Goal: Task Accomplishment & Management: Manage account settings

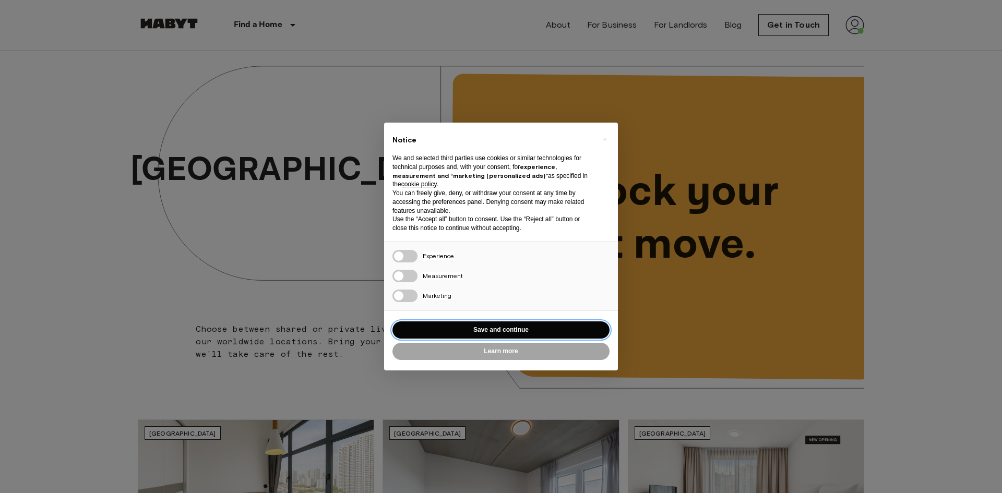
click at [542, 335] on button "Save and continue" at bounding box center [500, 329] width 217 height 17
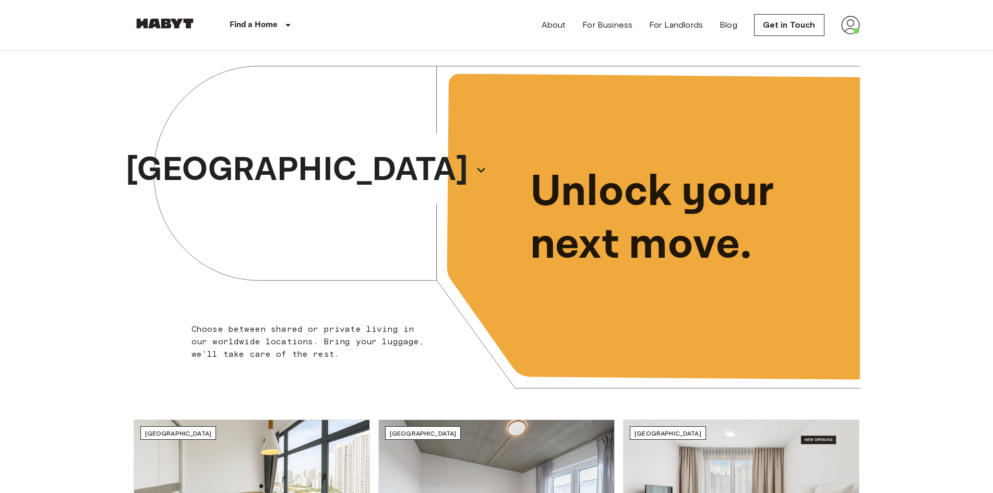
click at [852, 31] on img at bounding box center [850, 25] width 19 height 19
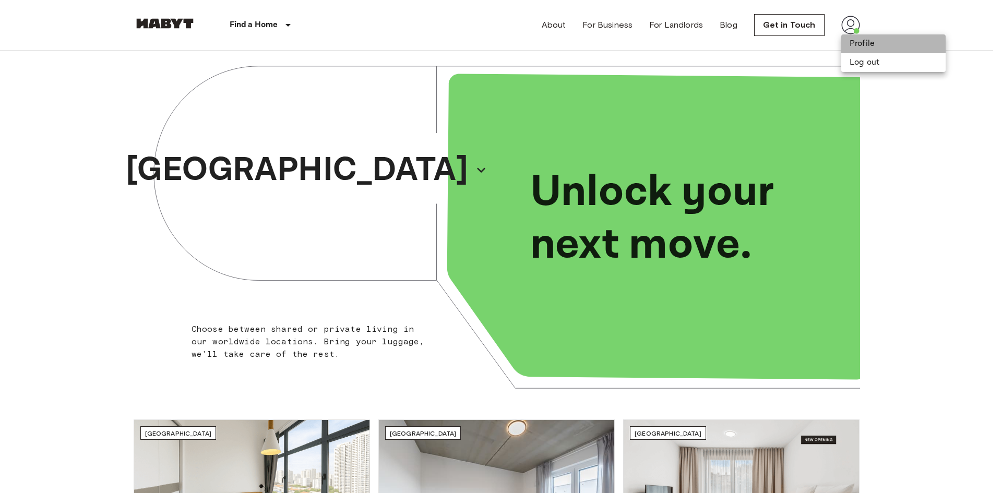
click at [888, 49] on li "Profile" at bounding box center [893, 43] width 104 height 19
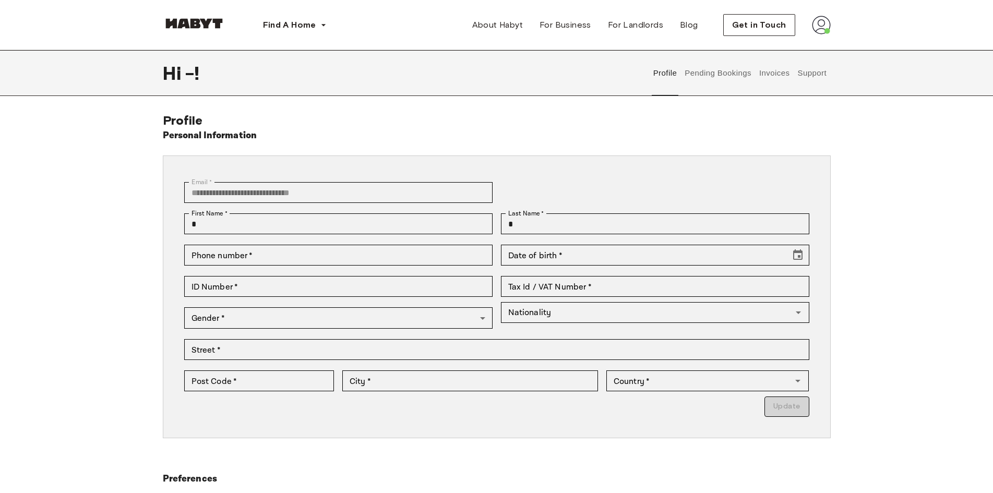
click at [724, 78] on button "Pending Bookings" at bounding box center [718, 73] width 69 height 46
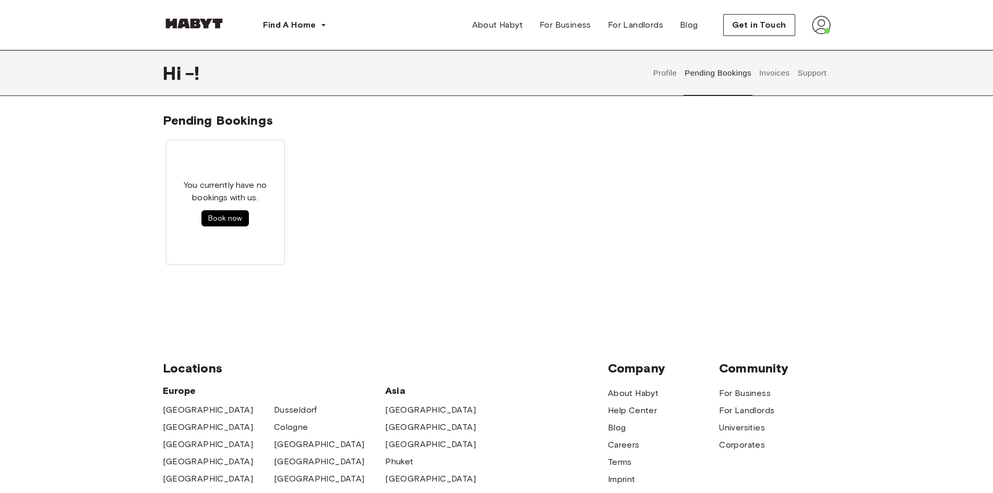
click at [786, 80] on button "Invoices" at bounding box center [774, 73] width 33 height 46
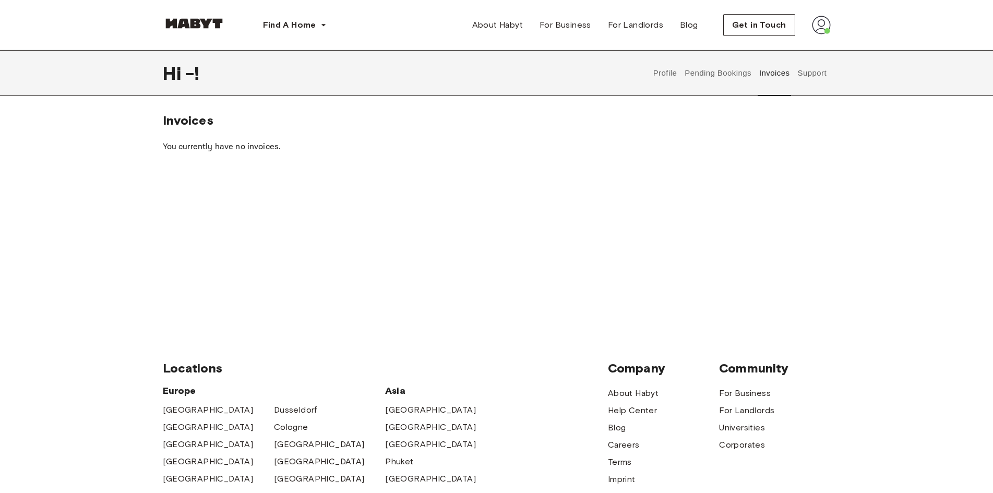
click at [801, 80] on button "Support" at bounding box center [812, 73] width 32 height 46
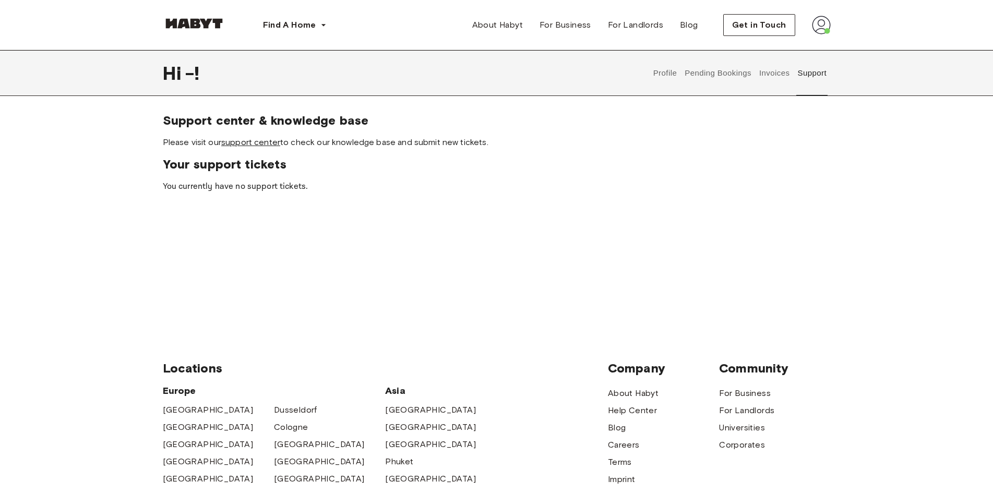
click at [250, 138] on link "support center" at bounding box center [250, 142] width 59 height 10
click at [809, 19] on div "Get in Touch" at bounding box center [777, 25] width 108 height 22
click at [654, 73] on button "Profile" at bounding box center [665, 73] width 27 height 46
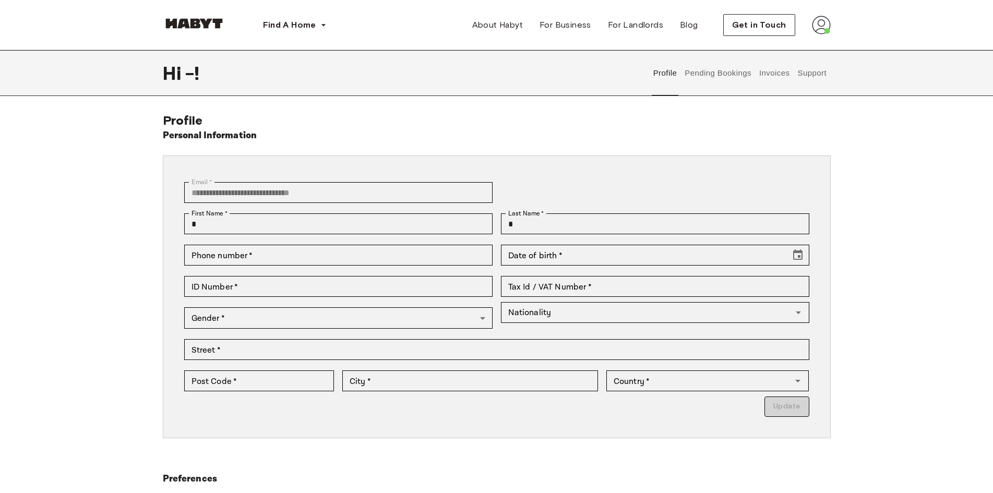
click at [820, 26] on img at bounding box center [821, 25] width 19 height 19
click at [795, 69] on span "Log out" at bounding box center [792, 70] width 31 height 13
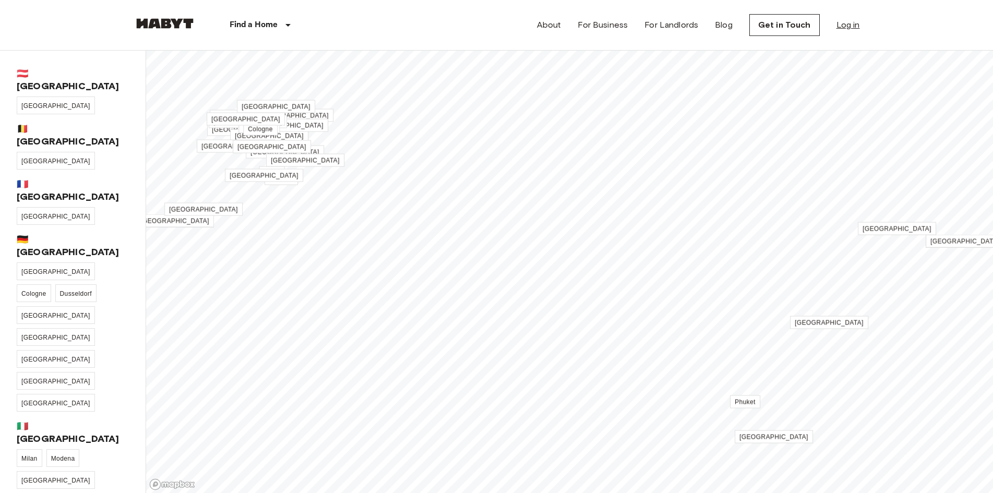
click at [850, 21] on link "Log in" at bounding box center [848, 25] width 23 height 13
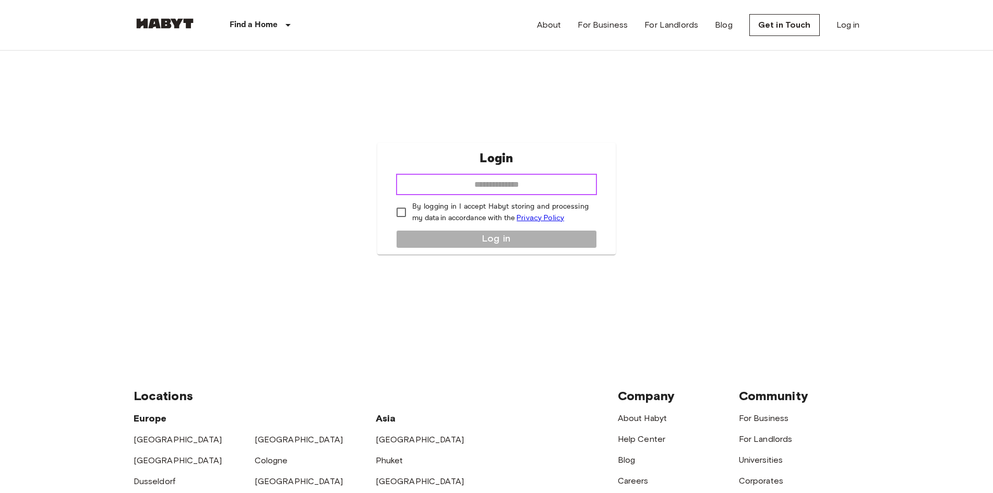
click at [531, 189] on input "email" at bounding box center [496, 184] width 201 height 21
type input "**********"
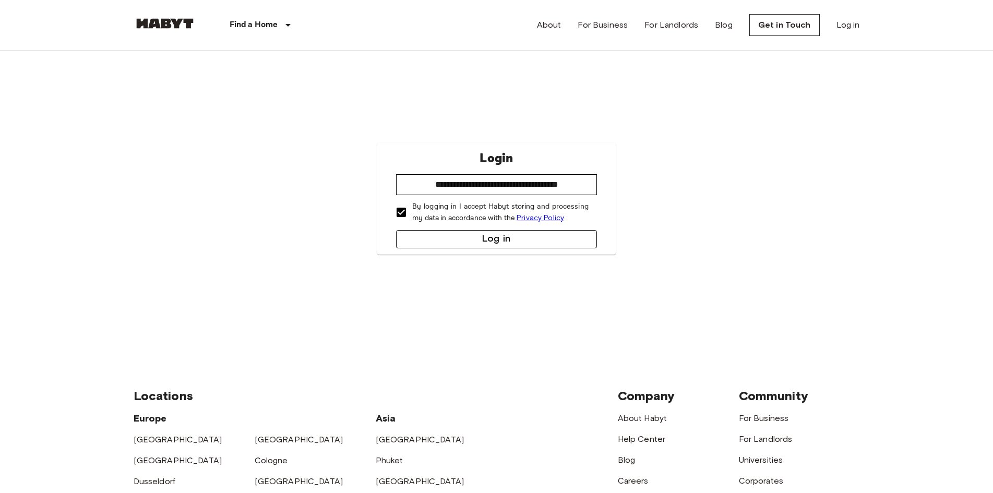
click at [431, 231] on button "Log in" at bounding box center [496, 239] width 201 height 18
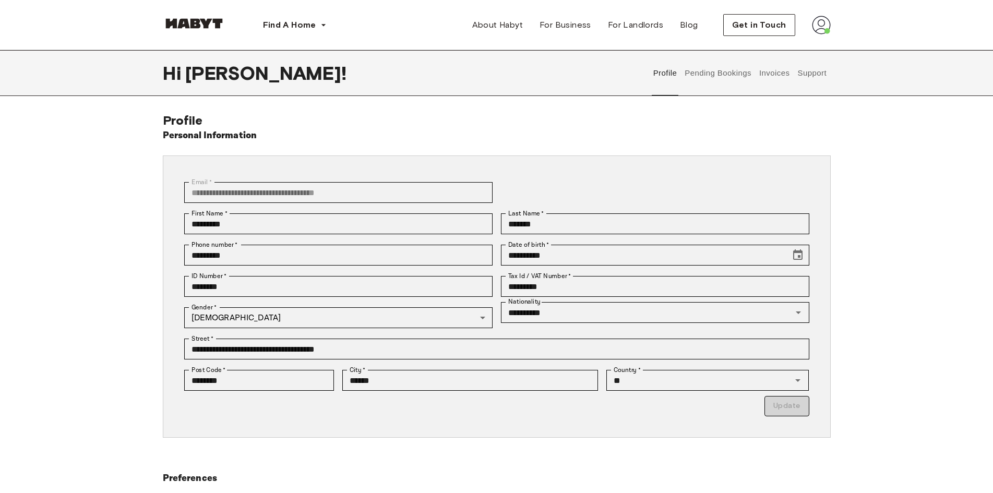
click at [802, 80] on button "Support" at bounding box center [812, 73] width 32 height 46
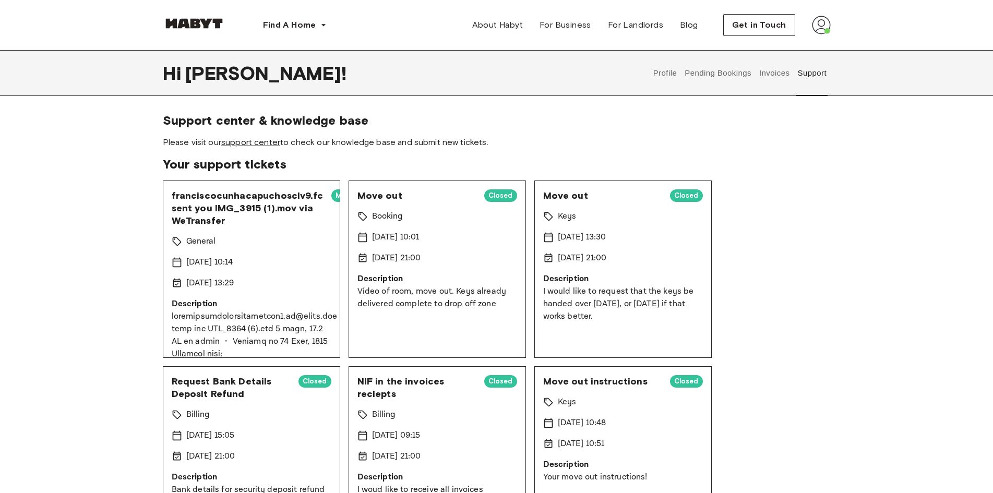
click at [259, 144] on link "support center" at bounding box center [250, 142] width 59 height 10
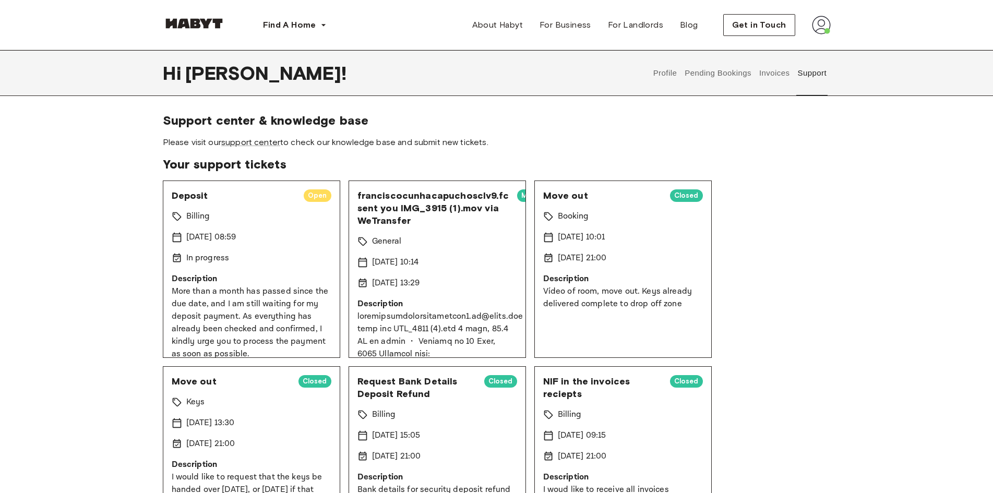
click at [755, 75] on div "Profile Pending Bookings Invoices Support" at bounding box center [739, 73] width 181 height 46
click at [733, 79] on button "Pending Bookings" at bounding box center [718, 73] width 69 height 46
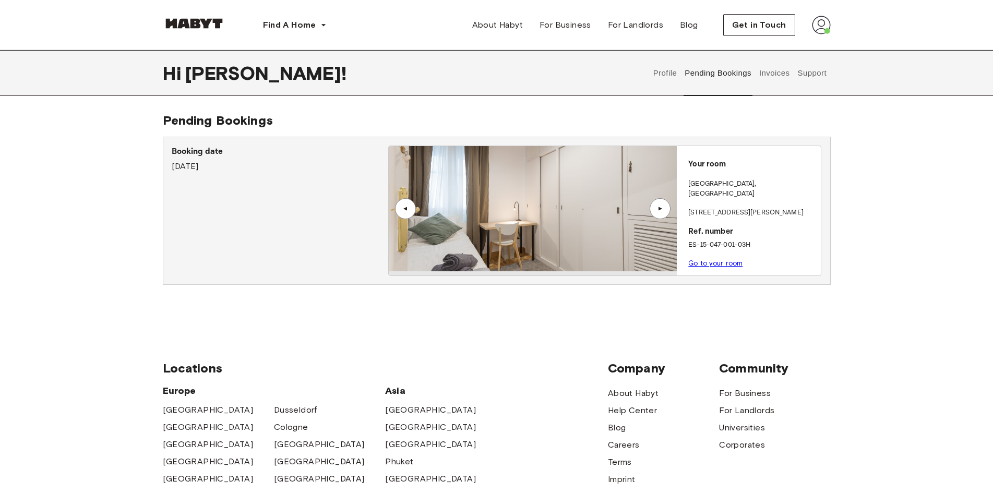
drag, startPoint x: 688, startPoint y: 177, endPoint x: 735, endPoint y: 207, distance: 54.9
click at [739, 210] on div "Your room [GEOGRAPHIC_DATA] , [GEOGRAPHIC_DATA][STREET_ADDRESS][PERSON_NAME][GE…" at bounding box center [749, 210] width 144 height 129
copy div "[GEOGRAPHIC_DATA] , [GEOGRAPHIC_DATA][STREET_ADDRESS][PERSON_NAME][GEOGRAPHIC_D…"
drag, startPoint x: 762, startPoint y: 244, endPoint x: 681, endPoint y: 239, distance: 82.1
click at [681, 239] on div "Your room [GEOGRAPHIC_DATA] , [GEOGRAPHIC_DATA][STREET_ADDRESS][PERSON_NAME][GE…" at bounding box center [749, 210] width 144 height 129
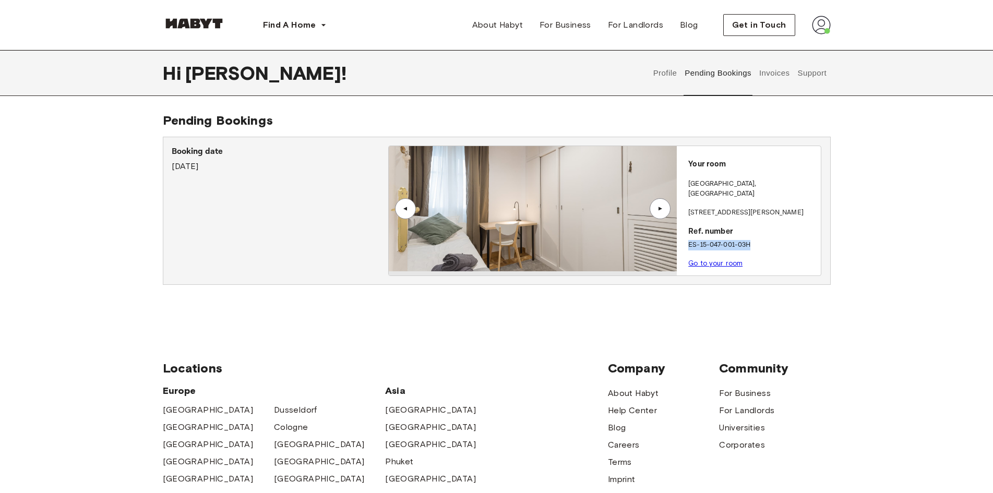
copy p "ES-15-047-001-03H"
